Goal: Task Accomplishment & Management: Manage account settings

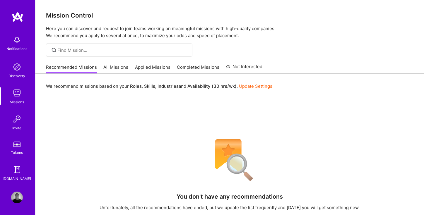
click at [258, 85] on link "Update Settings" at bounding box center [255, 86] width 33 height 6
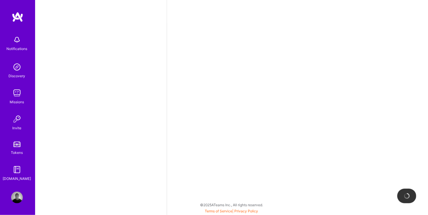
select select "NG"
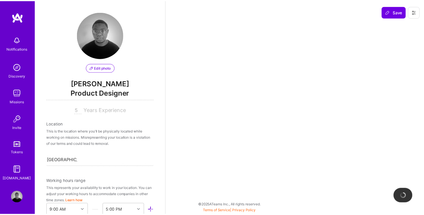
scroll to position [331, 0]
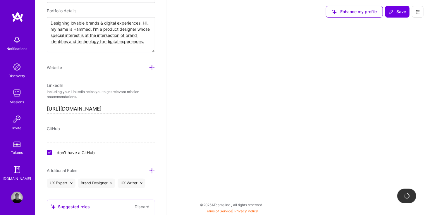
select select "Right Now"
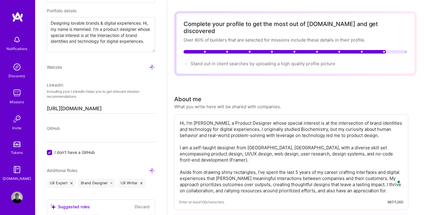
scroll to position [39, 0]
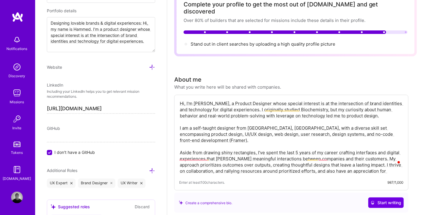
drag, startPoint x: 298, startPoint y: 139, endPoint x: 295, endPoint y: 139, distance: 2.9
click at [295, 139] on textarea "Hi, I'm [PERSON_NAME], a Product Designer whose special interest is at the inte…" at bounding box center [291, 137] width 224 height 75
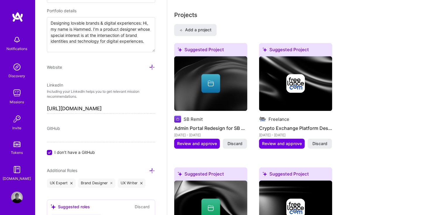
scroll to position [507, 0]
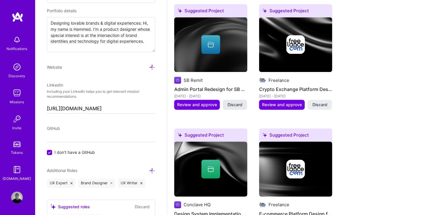
type textarea "Hi, I'm [PERSON_NAME], a Product Designer whose special interest is at the inte…"
click at [237, 102] on span "Discard" at bounding box center [234, 105] width 15 height 6
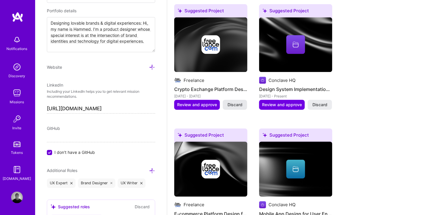
click at [242, 100] on button "Discard" at bounding box center [235, 105] width 24 height 10
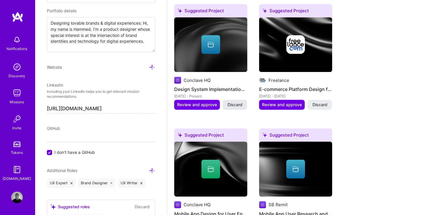
click at [238, 102] on span "Discard" at bounding box center [234, 105] width 15 height 6
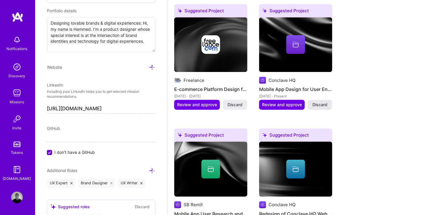
click at [319, 102] on span "Discard" at bounding box center [319, 105] width 15 height 6
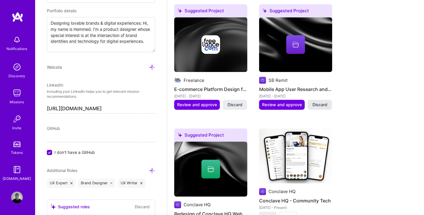
click at [320, 102] on span "Discard" at bounding box center [319, 105] width 15 height 6
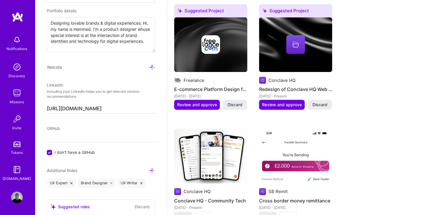
click at [320, 102] on span "Discard" at bounding box center [319, 105] width 15 height 6
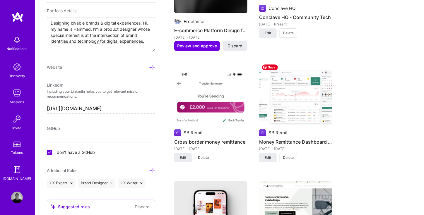
scroll to position [585, 0]
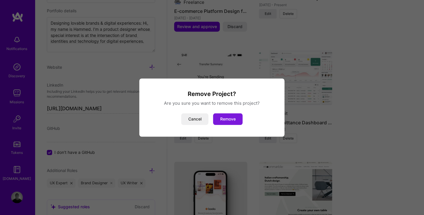
click at [227, 121] on button "Remove" at bounding box center [228, 119] width 30 height 12
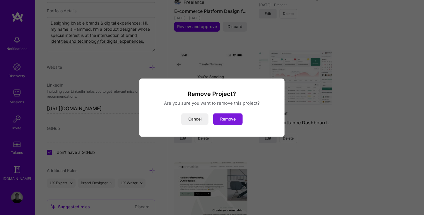
click at [237, 118] on button "Remove" at bounding box center [228, 119] width 30 height 12
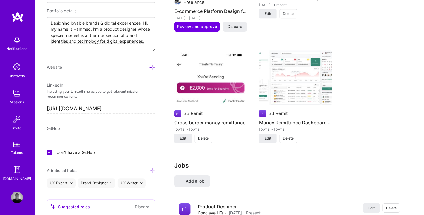
click at [283, 136] on span "Delete" at bounding box center [288, 138] width 11 height 5
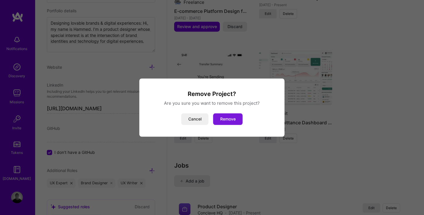
click at [220, 120] on button "Remove" at bounding box center [228, 119] width 30 height 12
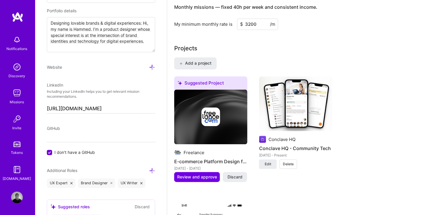
scroll to position [429, 0]
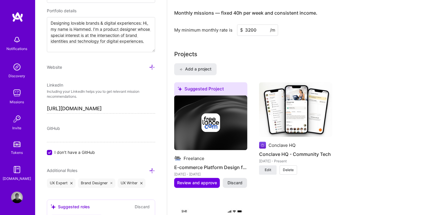
click at [229, 180] on span "Discard" at bounding box center [234, 183] width 15 height 6
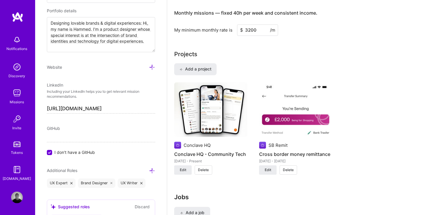
click at [285, 167] on span "Delete" at bounding box center [288, 169] width 11 height 5
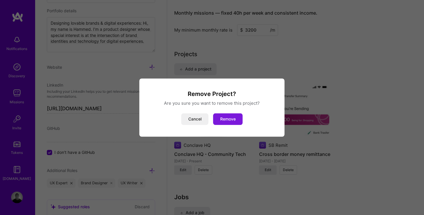
click at [232, 116] on button "Remove" at bounding box center [228, 119] width 30 height 12
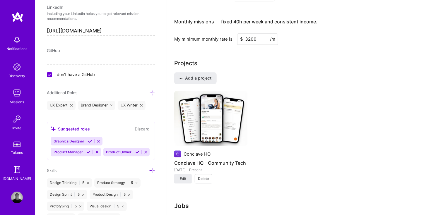
scroll to position [448, 0]
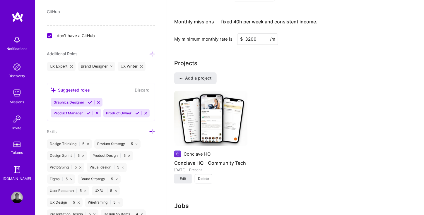
click at [138, 87] on button "Discard" at bounding box center [142, 90] width 18 height 7
click at [135, 87] on button "Discard" at bounding box center [142, 90] width 18 height 7
click at [143, 115] on icon at bounding box center [145, 113] width 4 height 4
click at [96, 111] on icon at bounding box center [97, 113] width 4 height 4
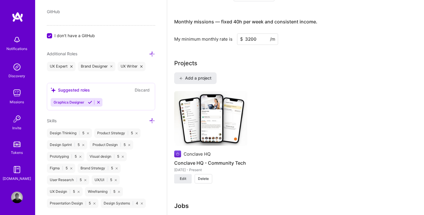
click at [99, 101] on icon at bounding box center [98, 102] width 4 height 4
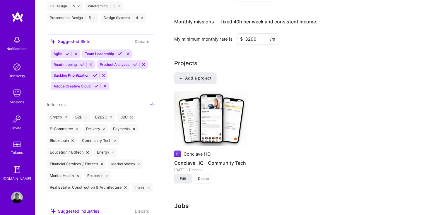
scroll to position [604, 0]
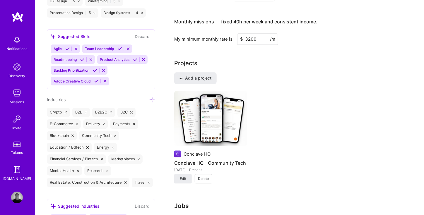
click at [94, 68] on icon at bounding box center [95, 70] width 4 height 4
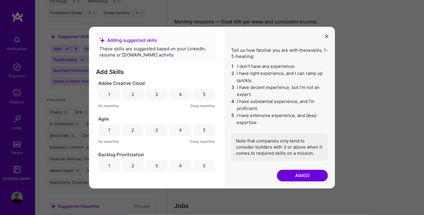
click at [181, 132] on div "4" at bounding box center [180, 130] width 21 height 12
click at [181, 167] on div "4" at bounding box center [180, 166] width 21 height 12
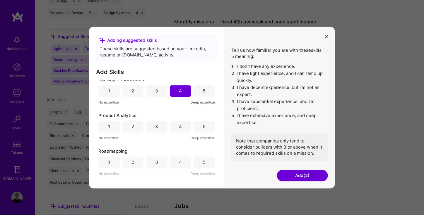
scroll to position [78, 0]
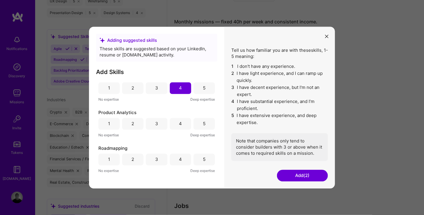
click at [183, 124] on div "4" at bounding box center [180, 124] width 21 height 12
click at [182, 159] on div "4" at bounding box center [180, 160] width 21 height 12
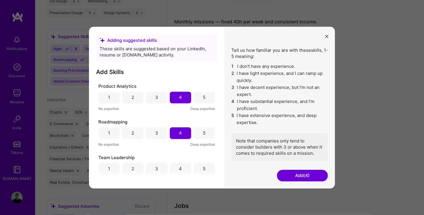
scroll to position [110, 0]
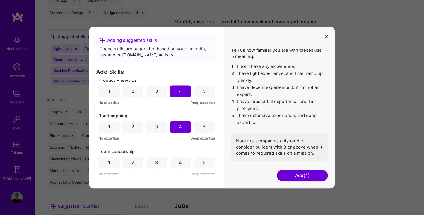
click at [197, 161] on div "5" at bounding box center [203, 163] width 21 height 12
click at [298, 174] on button "Add (5)" at bounding box center [302, 176] width 51 height 12
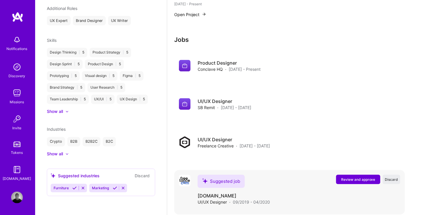
scroll to position [361, 0]
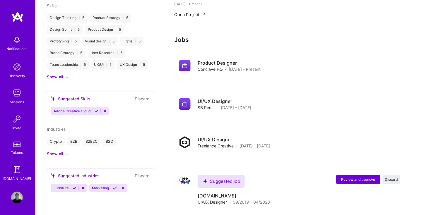
click at [104, 112] on icon at bounding box center [105, 111] width 4 height 4
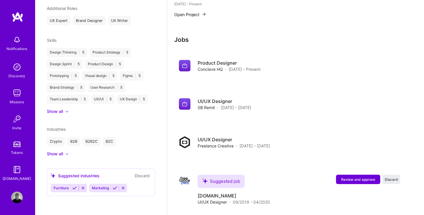
scroll to position [327, 0]
click at [82, 188] on icon at bounding box center [83, 188] width 4 height 4
click at [83, 189] on icon at bounding box center [85, 188] width 4 height 4
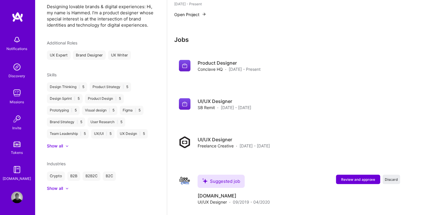
scroll to position [292, 0]
click at [66, 187] on div "Show all" at bounding box center [101, 189] width 108 height 6
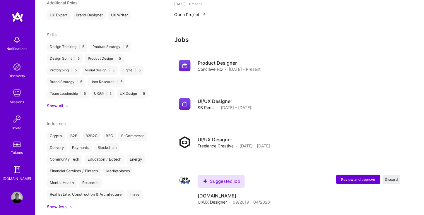
scroll to position [351, 0]
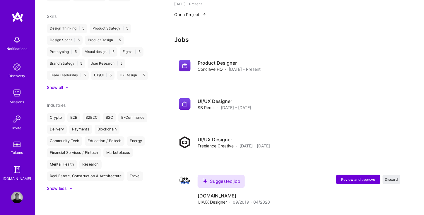
click at [79, 129] on div "Payments" at bounding box center [80, 129] width 23 height 9
click at [395, 177] on span "Discard" at bounding box center [391, 179] width 13 height 5
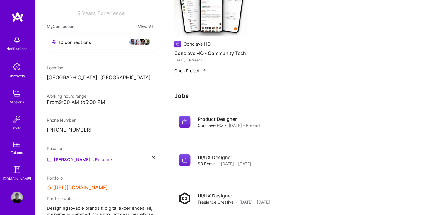
scroll to position [78, 0]
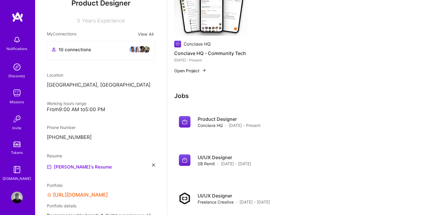
click at [80, 135] on p "[PHONE_NUMBER]" at bounding box center [101, 137] width 108 height 7
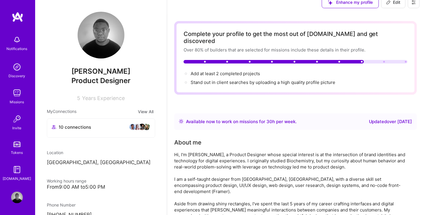
scroll to position [0, 0]
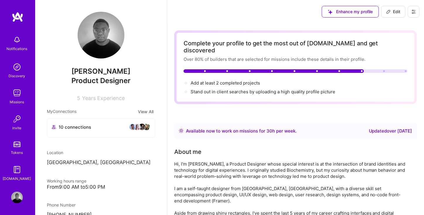
click at [397, 12] on span "Edit" at bounding box center [393, 12] width 14 height 6
select select "NG"
select select "Right Now"
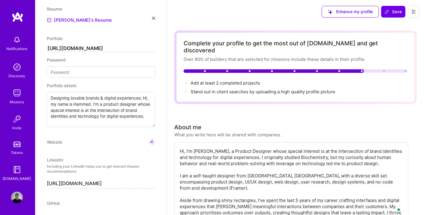
scroll to position [175, 0]
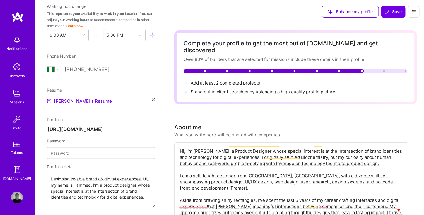
click at [111, 70] on input "[PHONE_NUMBER]" at bounding box center [110, 69] width 90 height 17
drag, startPoint x: 114, startPoint y: 68, endPoint x: 79, endPoint y: 71, distance: 35.2
click at [79, 71] on input "[PHONE_NUMBER]" at bounding box center [110, 69] width 90 height 17
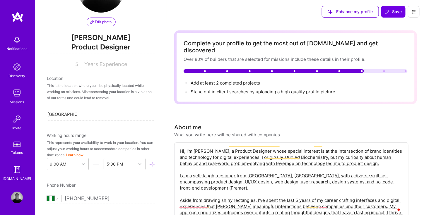
scroll to position [58, 0]
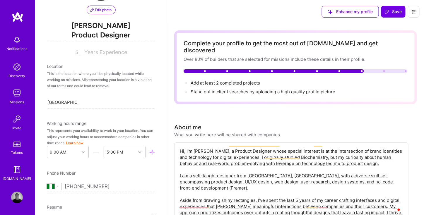
type input "[PHONE_NUMBER]"
click at [77, 52] on input "5" at bounding box center [78, 52] width 7 height 7
drag, startPoint x: 69, startPoint y: 51, endPoint x: 66, endPoint y: 51, distance: 2.9
click at [66, 51] on div "5 Years Experience" at bounding box center [101, 52] width 108 height 7
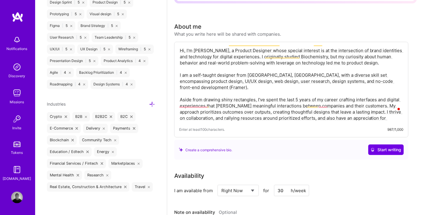
scroll to position [94, 0]
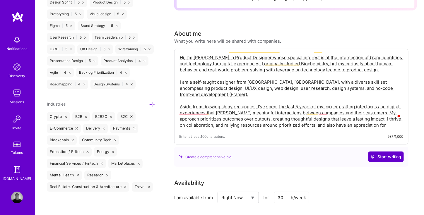
type input "7"
click at [392, 154] on span "Start writing" at bounding box center [385, 157] width 31 height 6
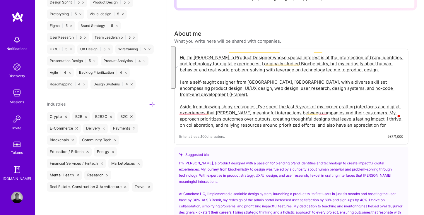
drag, startPoint x: 301, startPoint y: 118, endPoint x: 185, endPoint y: 82, distance: 121.2
click at [185, 82] on textarea "Hi, I'm [PERSON_NAME], a Product Designer whose special interest is at the inte…" at bounding box center [291, 91] width 224 height 75
click at [232, 110] on textarea "Hi, I'm [PERSON_NAME], a Product Designer whose special interest is at the inte…" at bounding box center [291, 91] width 224 height 75
drag, startPoint x: 295, startPoint y: 117, endPoint x: 178, endPoint y: 92, distance: 119.7
click at [178, 92] on div "Hi, I'm [PERSON_NAME], a Product Designer whose special interest is at the inte…" at bounding box center [291, 97] width 234 height 96
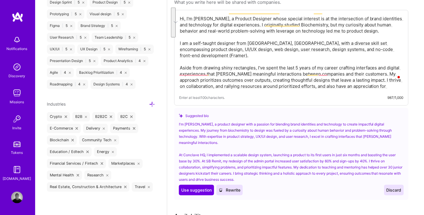
scroll to position [55, 0]
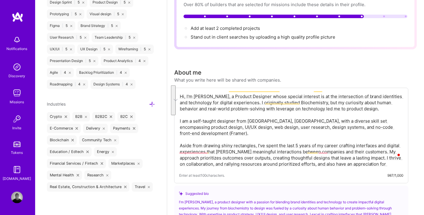
click at [220, 146] on textarea "Hi, I'm [PERSON_NAME], a Product Designer whose special interest is at the inte…" at bounding box center [291, 130] width 224 height 75
drag, startPoint x: 180, startPoint y: 131, endPoint x: 326, endPoint y: 163, distance: 149.2
click at [326, 163] on div "Hi, I'm [PERSON_NAME], a Product Designer whose special interest is at the inte…" at bounding box center [291, 136] width 234 height 96
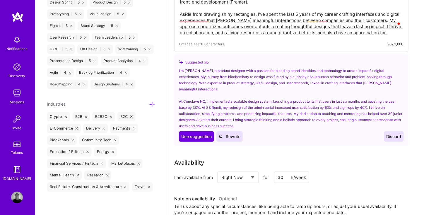
scroll to position [211, 0]
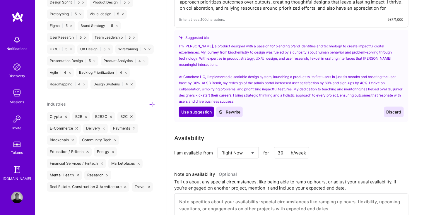
click at [184, 109] on span "Use suggestion" at bounding box center [196, 112] width 30 height 6
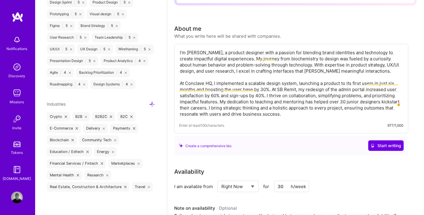
scroll to position [94, 0]
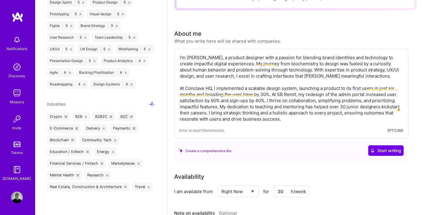
drag, startPoint x: 276, startPoint y: 54, endPoint x: 304, endPoint y: 56, distance: 27.8
click at [304, 56] on textarea "I'm [PERSON_NAME], a product designer with a passion for blending brand identit…" at bounding box center [291, 88] width 224 height 69
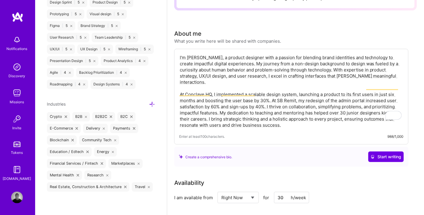
scroll to position [133, 0]
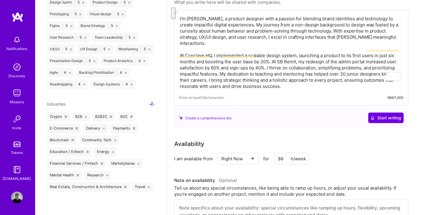
drag, startPoint x: 220, startPoint y: 59, endPoint x: 207, endPoint y: 66, distance: 15.1
click at [207, 66] on textarea "I'm [PERSON_NAME], a product designer with a passion for blending brand identit…" at bounding box center [291, 52] width 224 height 75
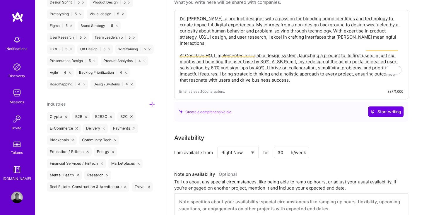
click at [295, 67] on textarea "I'm [PERSON_NAME], a product designer with a passion for blending brand identit…" at bounding box center [291, 49] width 224 height 69
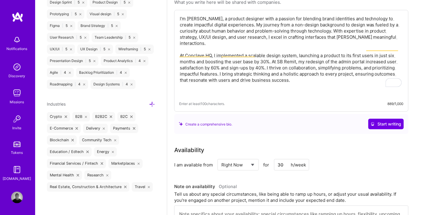
paste textarea "I have successfully redesigned an EHR/EMR software for medical practitioners, r…"
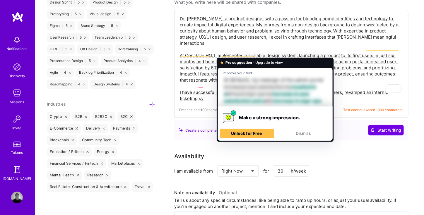
scroll to position [94, 0]
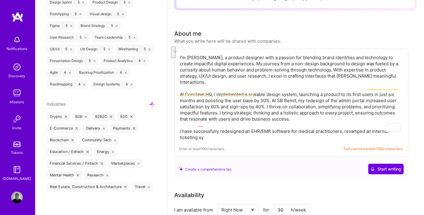
drag, startPoint x: 218, startPoint y: 125, endPoint x: 174, endPoint y: 118, distance: 45.4
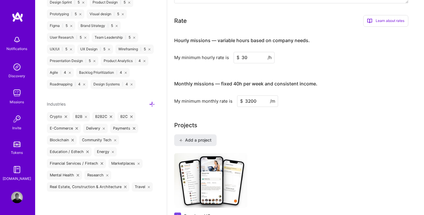
scroll to position [445, 0]
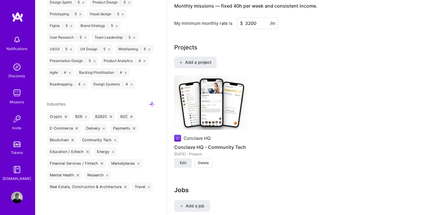
type textarea "I'm [PERSON_NAME], a product designer with a passion for blending brand identit…"
click at [66, 116] on icon at bounding box center [66, 117] width 2 height 2
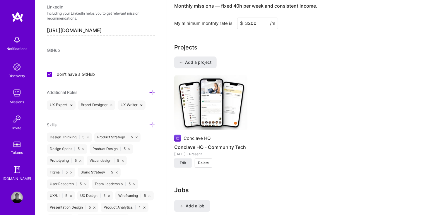
scroll to position [370, 0]
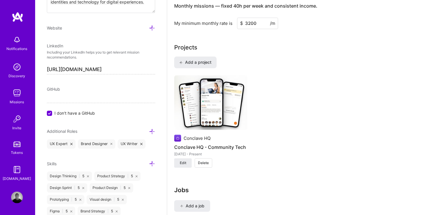
click at [149, 129] on icon at bounding box center [152, 132] width 6 height 6
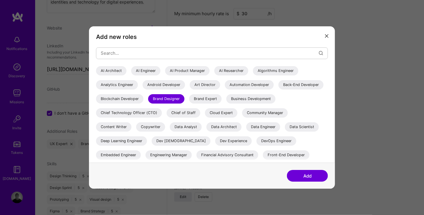
scroll to position [406, 0]
click at [324, 36] on button "modal" at bounding box center [326, 36] width 7 height 10
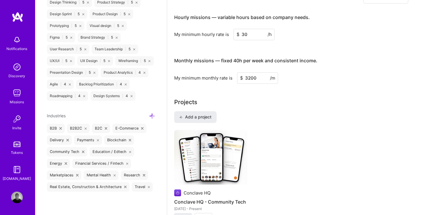
scroll to position [429, 0]
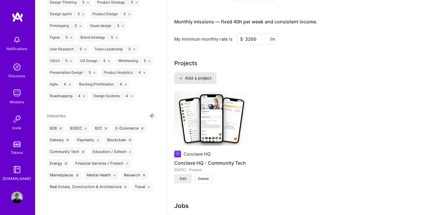
click at [191, 75] on span "Add a project" at bounding box center [195, 78] width 32 height 6
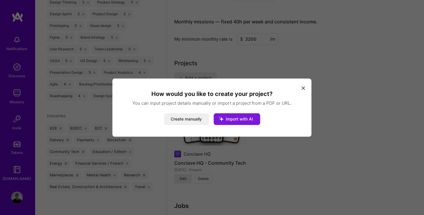
click at [242, 119] on span "Import with AI" at bounding box center [239, 118] width 27 height 5
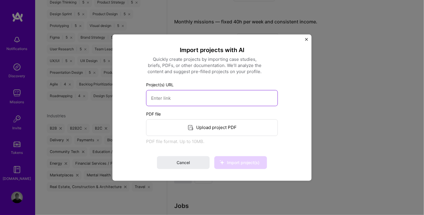
click at [174, 97] on input at bounding box center [212, 98] width 132 height 16
paste input "[URL][DOMAIN_NAME]"
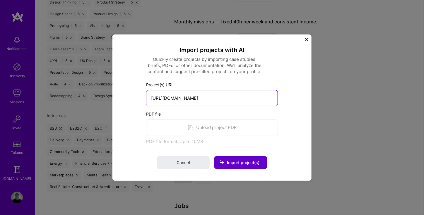
type input "[URL][DOMAIN_NAME]"
click at [250, 160] on span "Import project(s)" at bounding box center [243, 162] width 32 height 5
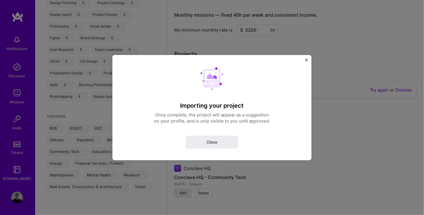
select select "NG"
select select "Right Now"
